Goal: Find contact information: Obtain details needed to contact an individual or organization

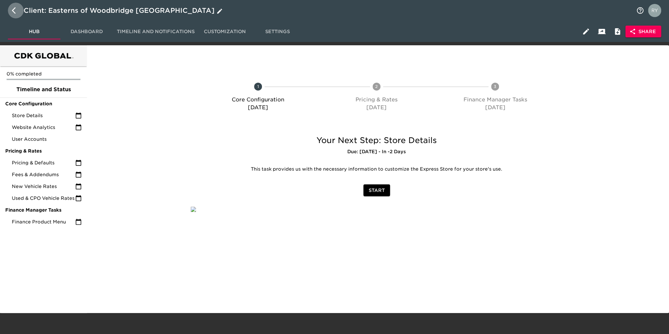
click at [12, 11] on icon "button" at bounding box center [16, 11] width 8 height 8
select select "10"
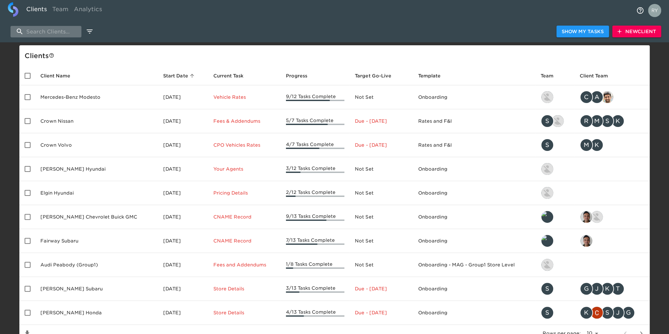
click at [51, 29] on input "search" at bounding box center [46, 31] width 71 height 11
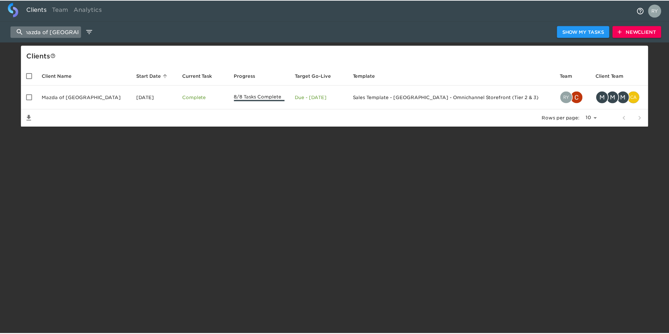
scroll to position [0, 7]
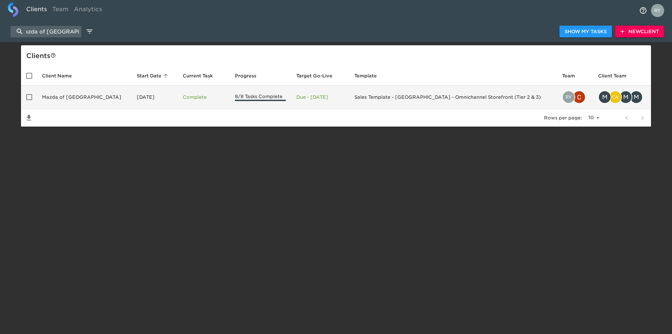
type input "mazda of [GEOGRAPHIC_DATA]"
click at [79, 102] on td "Mazda of [GEOGRAPHIC_DATA]" at bounding box center [84, 97] width 95 height 24
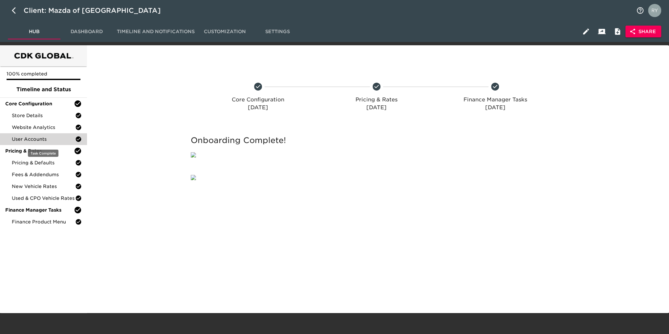
click at [32, 136] on span "User Accounts" at bounding box center [43, 139] width 63 height 7
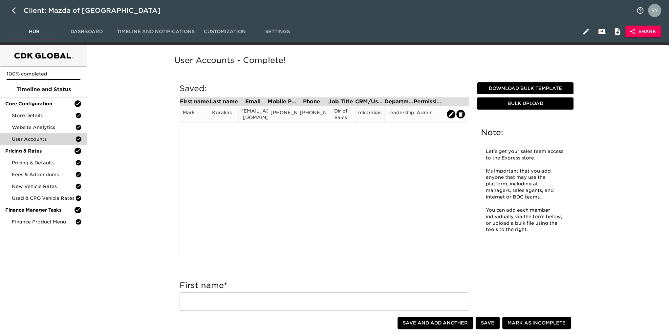
click at [250, 113] on div "[EMAIL_ADDRESS][DOMAIN_NAME]" at bounding box center [253, 114] width 24 height 13
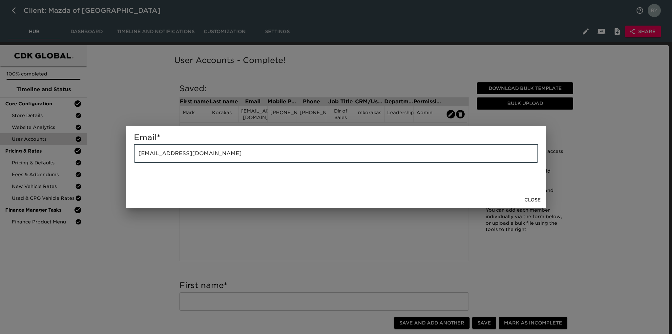
drag, startPoint x: 253, startPoint y: 156, endPoint x: 135, endPoint y: 161, distance: 118.3
click at [135, 161] on input "[EMAIL_ADDRESS][DOMAIN_NAME]" at bounding box center [336, 153] width 405 height 18
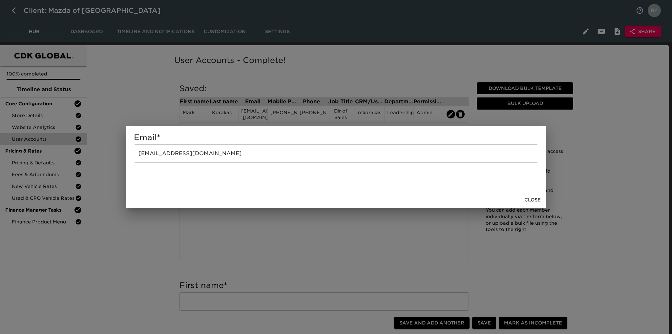
click at [153, 92] on div "Email * [EMAIL_ADDRESS][DOMAIN_NAME] ​ Close" at bounding box center [336, 167] width 672 height 334
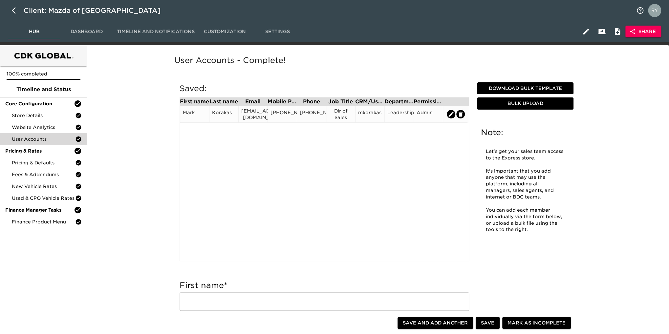
click at [288, 121] on div "[PHONE_NUMBER]" at bounding box center [282, 114] width 29 height 17
click at [291, 118] on div "[PHONE_NUMBER]" at bounding box center [283, 114] width 24 height 10
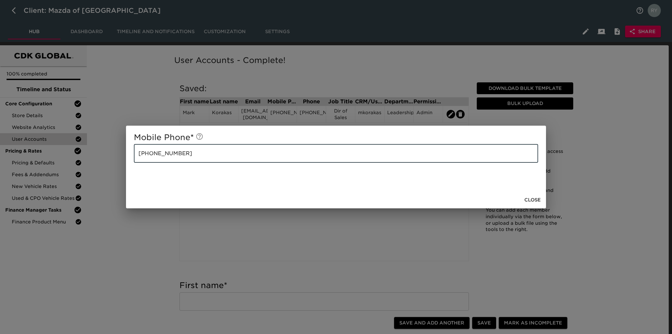
drag, startPoint x: 204, startPoint y: 160, endPoint x: 112, endPoint y: 158, distance: 92.6
click at [112, 158] on div "Mobile Phone * [PHONE_NUMBER] ​ Close" at bounding box center [336, 167] width 672 height 334
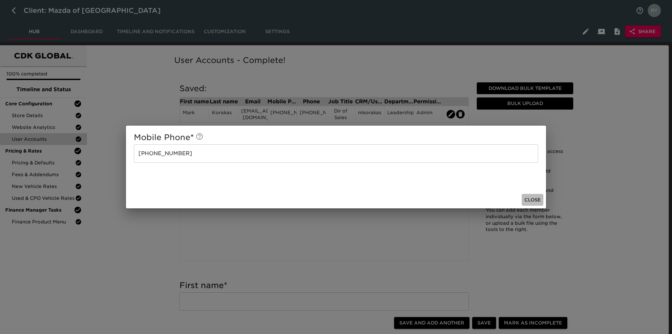
click at [540, 199] on span "Close" at bounding box center [533, 200] width 16 height 8
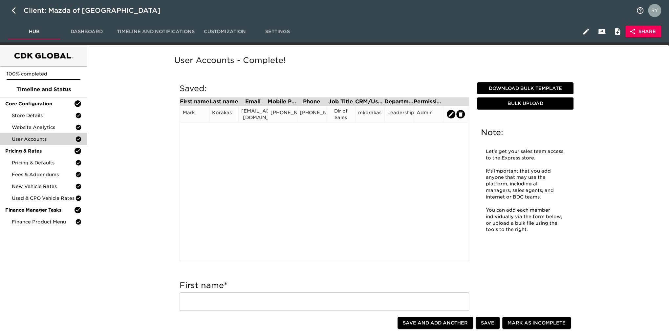
click at [248, 117] on div "[EMAIL_ADDRESS][DOMAIN_NAME]" at bounding box center [253, 114] width 24 height 13
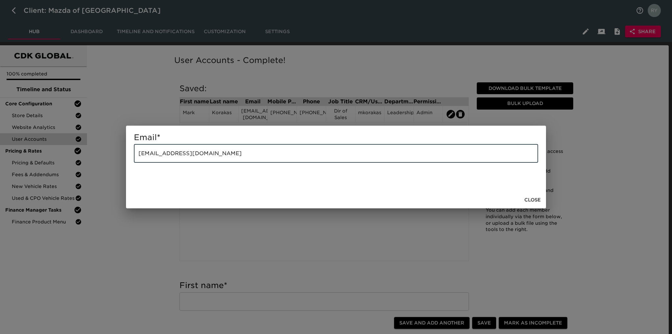
drag, startPoint x: 212, startPoint y: 151, endPoint x: 118, endPoint y: 157, distance: 94.1
click at [117, 157] on div "Email * [EMAIL_ADDRESS][DOMAIN_NAME] ​ Close" at bounding box center [336, 167] width 672 height 334
click at [537, 201] on span "Close" at bounding box center [533, 200] width 16 height 8
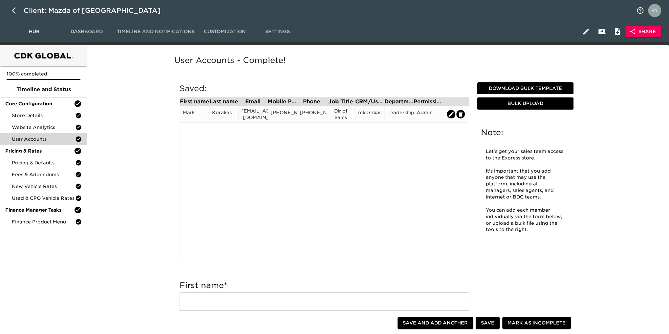
click at [289, 121] on div "[PHONE_NUMBER]" at bounding box center [282, 114] width 29 height 17
click at [289, 118] on div "[PHONE_NUMBER]" at bounding box center [283, 114] width 24 height 10
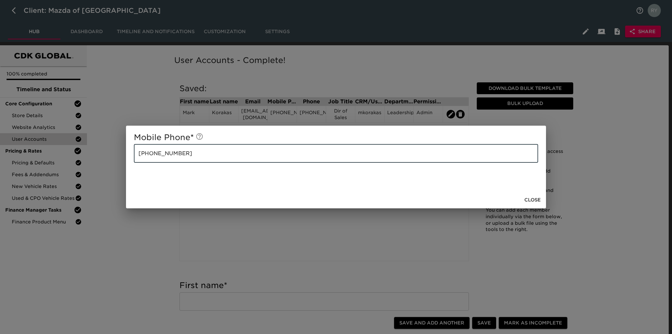
drag, startPoint x: 178, startPoint y: 152, endPoint x: 136, endPoint y: 151, distance: 42.4
click at [121, 155] on div "Mobile Phone * [PHONE_NUMBER] ​ Close" at bounding box center [336, 167] width 672 height 334
click at [122, 246] on div "Mobile Phone * [PHONE_NUMBER] ​ Close" at bounding box center [336, 167] width 672 height 334
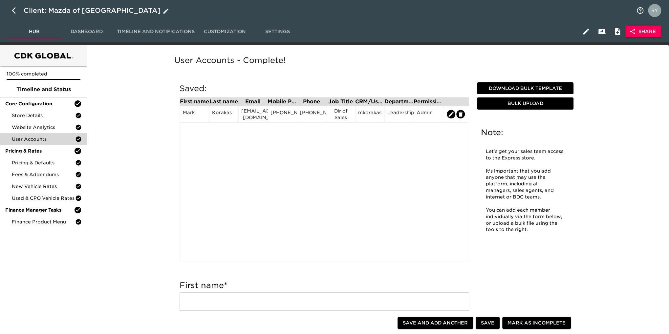
click at [15, 10] on icon "button" at bounding box center [16, 11] width 8 height 8
select select "10"
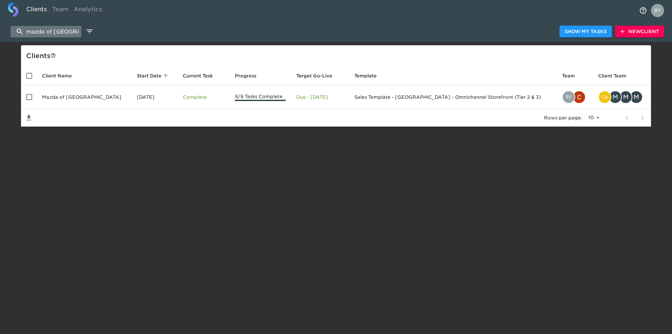
click at [44, 32] on input "mazda of [GEOGRAPHIC_DATA]" at bounding box center [46, 31] width 71 height 11
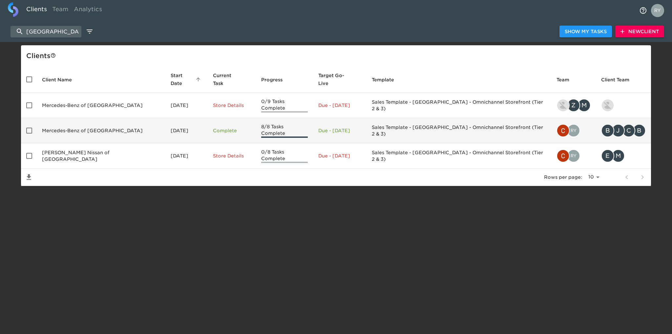
type input "[GEOGRAPHIC_DATA]"
click at [110, 121] on td "Mercedes-Benz of [GEOGRAPHIC_DATA]" at bounding box center [101, 130] width 129 height 25
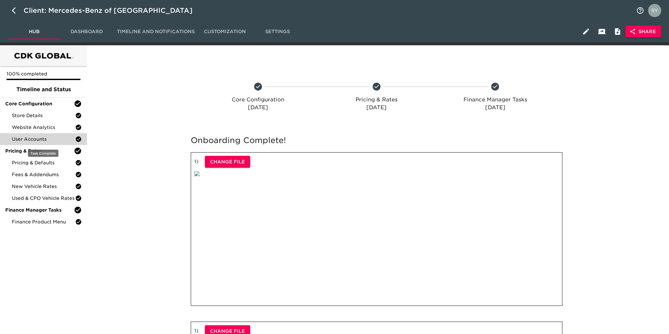
click at [52, 141] on span "User Accounts" at bounding box center [43, 139] width 63 height 7
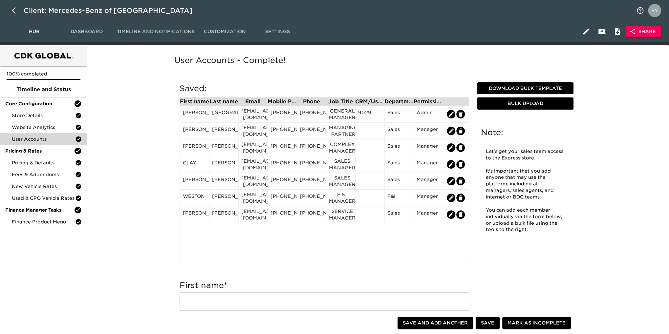
click at [249, 119] on div "[EMAIL_ADDRESS][DOMAIN_NAME]" at bounding box center [253, 114] width 24 height 13
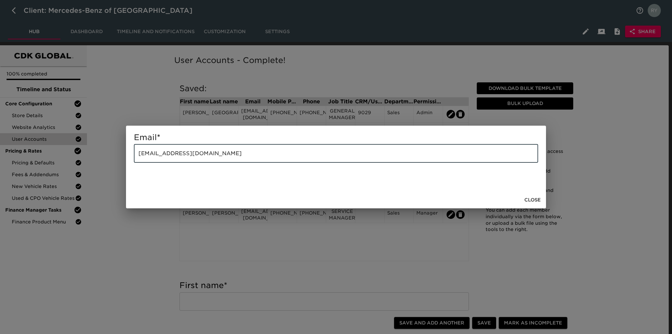
drag, startPoint x: 220, startPoint y: 155, endPoint x: 129, endPoint y: 165, distance: 91.5
click at [129, 165] on div "Email * [EMAIL_ADDRESS][DOMAIN_NAME] ​" at bounding box center [336, 159] width 420 height 66
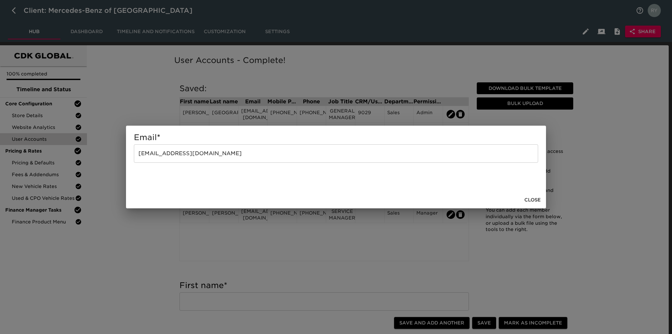
click at [114, 265] on div "Email * [EMAIL_ADDRESS][DOMAIN_NAME] ​ Close" at bounding box center [336, 167] width 672 height 334
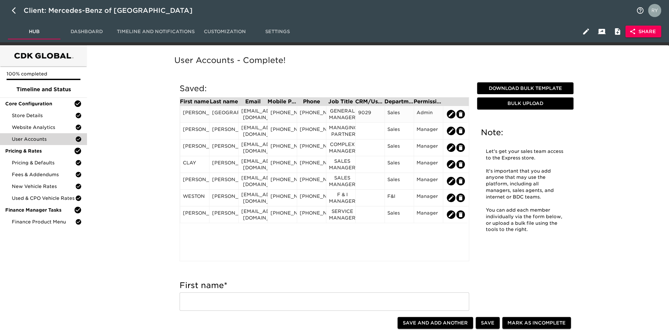
click at [273, 115] on div "[PHONE_NUMBER]" at bounding box center [283, 114] width 24 height 10
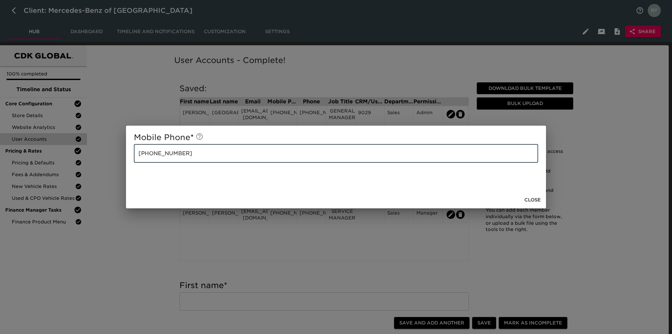
drag, startPoint x: 202, startPoint y: 163, endPoint x: 137, endPoint y: 163, distance: 65.0
click at [137, 163] on input "[PHONE_NUMBER]" at bounding box center [336, 153] width 405 height 18
